Goal: Information Seeking & Learning: Find specific fact

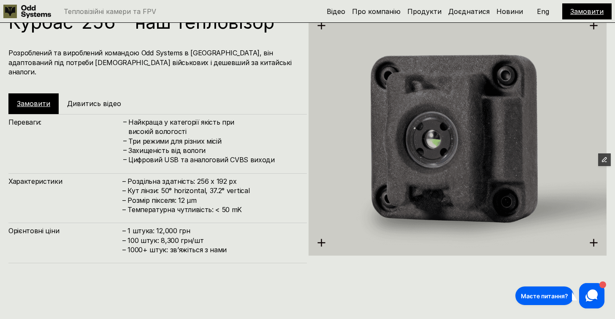
scroll to position [998, 0]
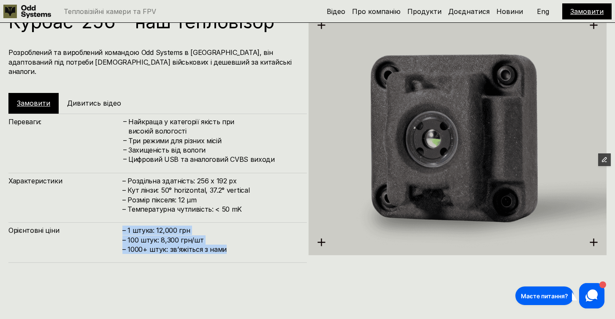
drag, startPoint x: 227, startPoint y: 242, endPoint x: 119, endPoint y: 225, distance: 109.2
click at [119, 225] on div "Орієнтовні ціни – 1 штука: 12,000 грн – 100 штук: 8,300 грн/шт – ⁠1000+ штук: з…" at bounding box center [157, 242] width 298 height 40
copy div "Орієнтовні ціни – 1 штука: 12,000 грн – 100 штук: 8,300 грн/шт – ⁠1000+ штук: з…"
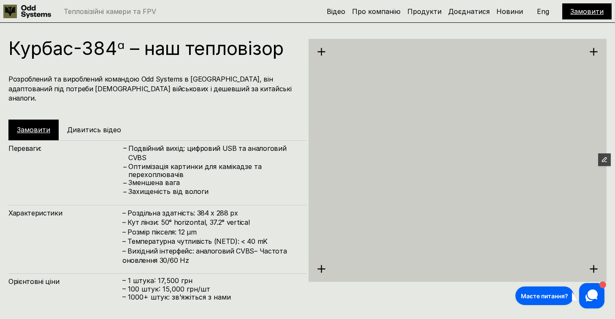
scroll to position [1293, 0]
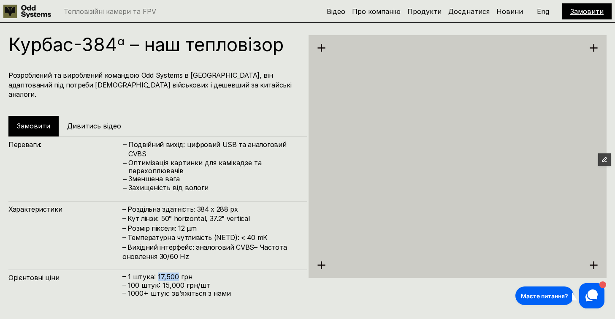
drag, startPoint x: 177, startPoint y: 257, endPoint x: 156, endPoint y: 258, distance: 20.7
click at [156, 273] on p "– 1 штука: 17,500 грн" at bounding box center [210, 277] width 176 height 8
copy p "17,500"
click at [138, 81] on h4 "Розроблений та вироблений командою Odd Systems в [GEOGRAPHIC_DATA], він адаптов…" at bounding box center [153, 84] width 290 height 28
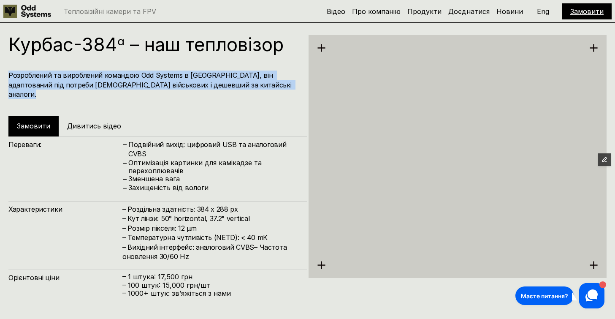
click at [138, 81] on h4 "Розроблений та вироблений командою Odd Systems в [GEOGRAPHIC_DATA], він адаптов…" at bounding box center [153, 84] width 290 height 28
copy h4 "Розроблений та вироблений командою Odd Systems в [GEOGRAPHIC_DATA], він адаптов…"
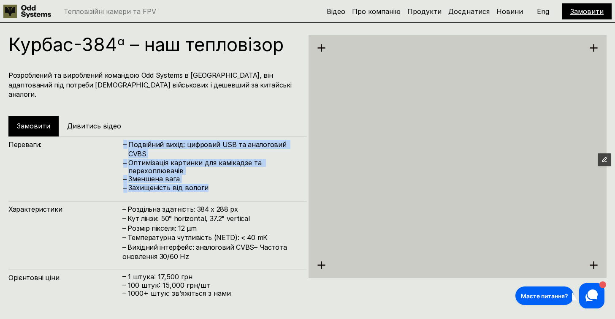
drag, startPoint x: 214, startPoint y: 167, endPoint x: 122, endPoint y: 135, distance: 97.0
click at [122, 140] on div "– Подвійний вихід: цифровий USB та аналоговий CVBS – Оптимізація картинки для к…" at bounding box center [210, 166] width 176 height 53
click at [181, 175] on div "– Зменшена вага" at bounding box center [210, 179] width 176 height 9
drag, startPoint x: 208, startPoint y: 169, endPoint x: 9, endPoint y: 135, distance: 201.9
click at [9, 136] on div "Переваги: – Подвійний вихід: цифровий USB та аналоговий CVBS – Оптимізація карт…" at bounding box center [157, 164] width 298 height 56
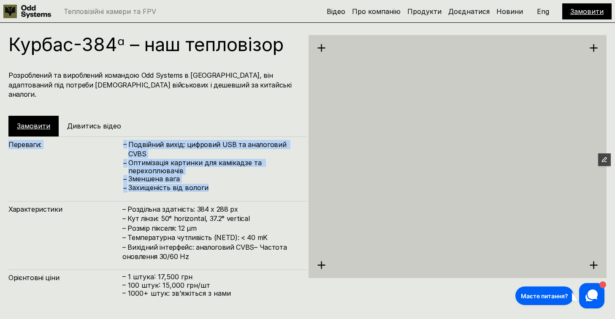
copy div "Переваги: – Подвійний вихід: цифровий USB та аналоговий CVBS – Оптимізація карт…"
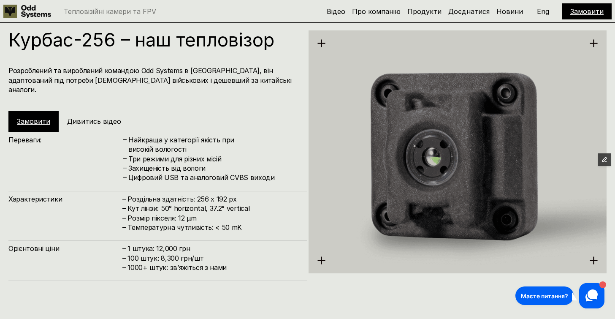
scroll to position [963, 0]
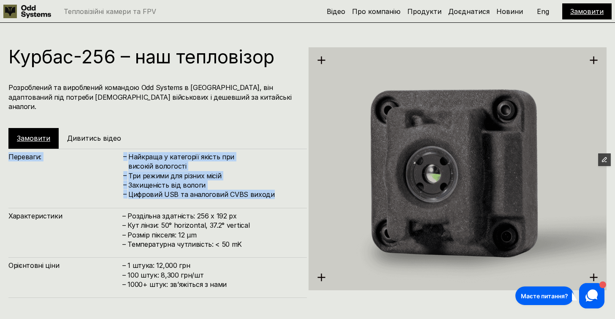
drag, startPoint x: 269, startPoint y: 187, endPoint x: 9, endPoint y: 151, distance: 262.7
click at [9, 151] on div "Переваги: – Найкраща у категорії якість при високій вологості – Три режими для …" at bounding box center [157, 173] width 298 height 51
copy div "Переваги: – Найкраща у категорії якість при високій вологості – Три режими для …"
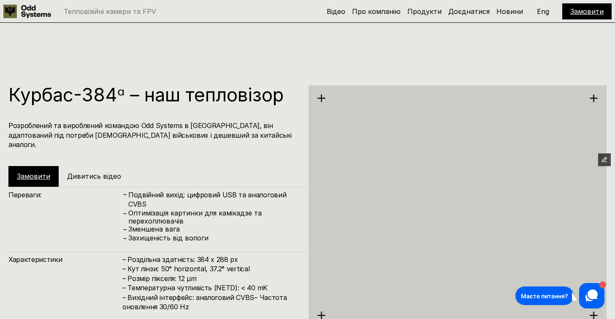
scroll to position [1324, 0]
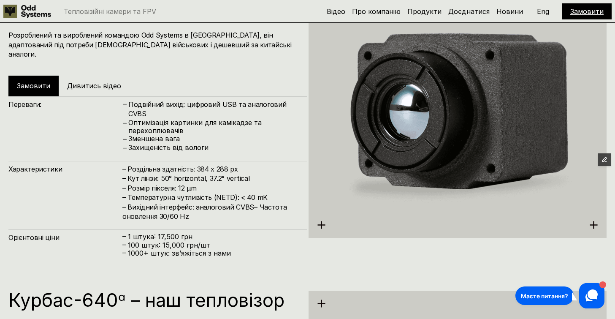
scroll to position [1332, 0]
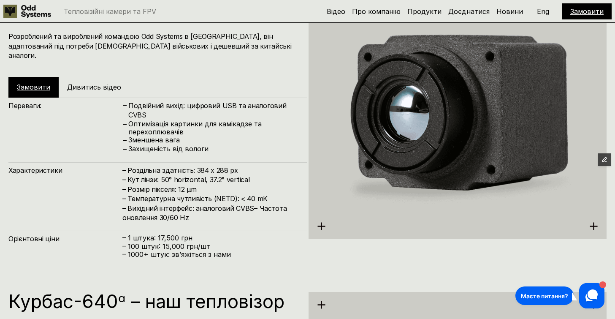
click at [417, 78] on img at bounding box center [457, 117] width 298 height 306
click at [602, 159] on icon "button" at bounding box center [604, 159] width 4 height 4
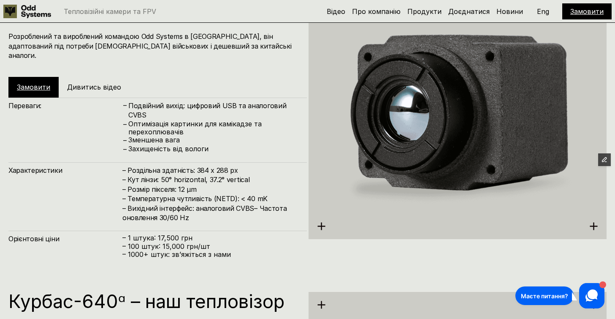
click at [468, 135] on img at bounding box center [457, 117] width 298 height 306
drag, startPoint x: 230, startPoint y: 235, endPoint x: 156, endPoint y: 220, distance: 75.8
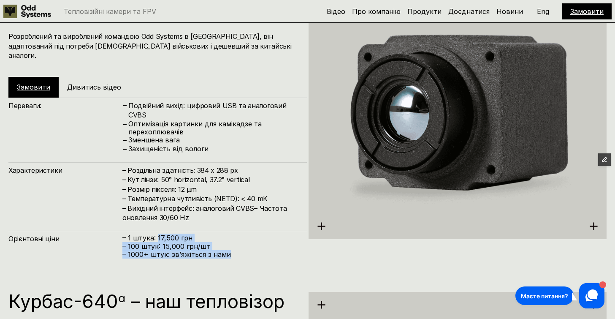
click at [156, 234] on div "– 1 штука: 17,500 грн – 100 штук: 15,000 грн/шт – ⁠1000+ штук: звʼяжіться з нами" at bounding box center [210, 246] width 176 height 24
copy div "17,500 грн – 100 штук: 15,000 грн/шт – ⁠1000+ штук: звʼяжіться з нами"
